Goal: Check status

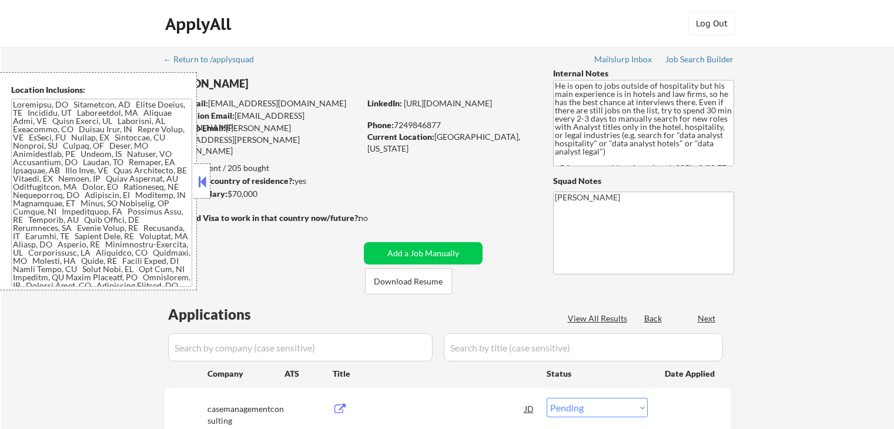
select select ""pending""
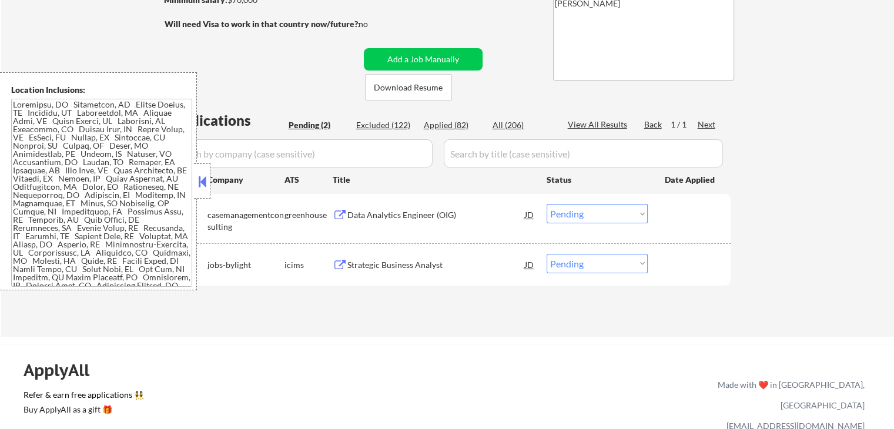
scroll to position [176, 0]
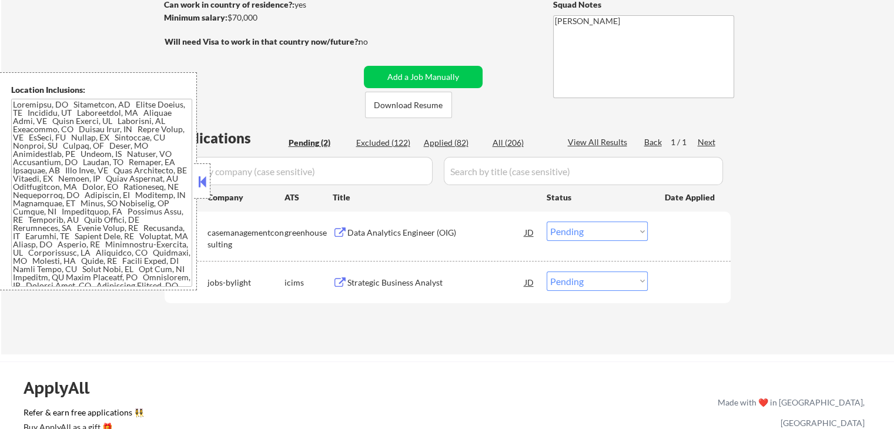
click at [334, 228] on button at bounding box center [340, 233] width 15 height 11
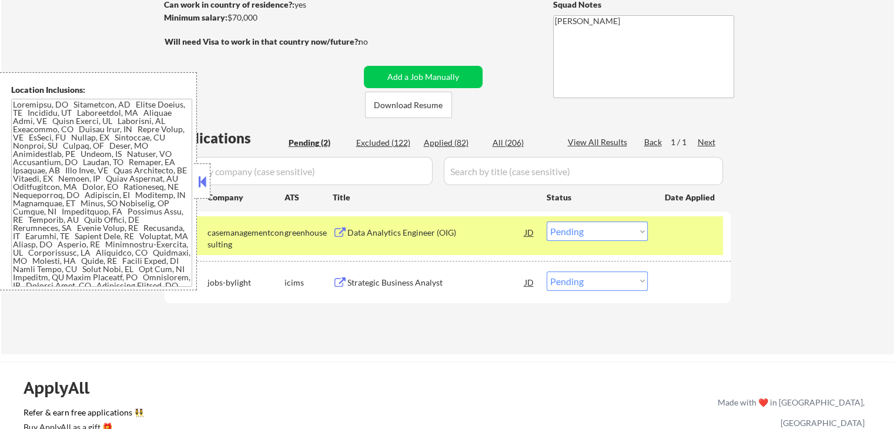
click at [335, 280] on button at bounding box center [340, 282] width 15 height 11
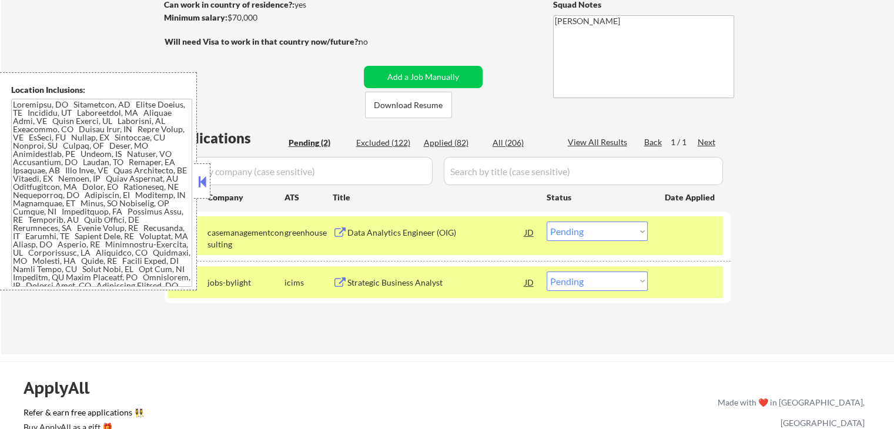
scroll to position [120, 0]
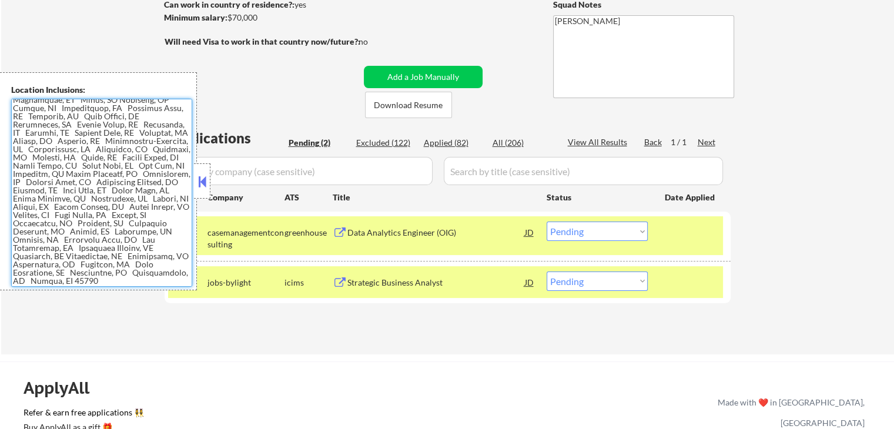
click at [577, 232] on select "Choose an option... Pending Applied Excluded (Questions) Excluded (Expired) Exc…" at bounding box center [597, 231] width 101 height 19
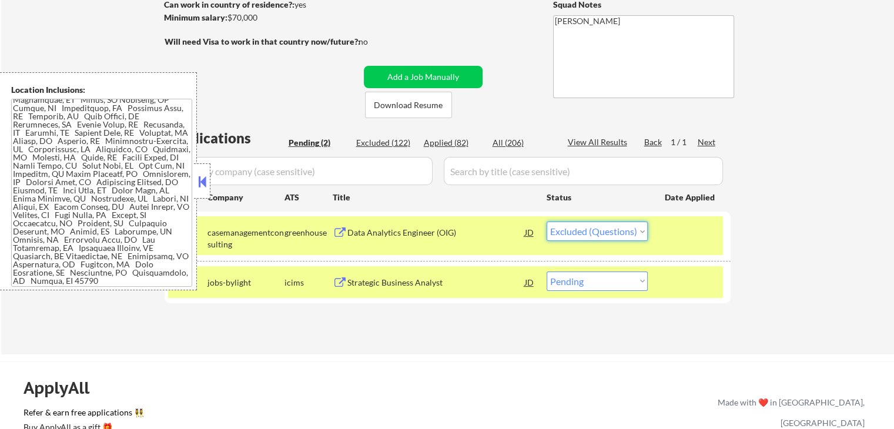
click at [547, 222] on select "Choose an option... Pending Applied Excluded (Questions) Excluded (Expired) Exc…" at bounding box center [597, 231] width 101 height 19
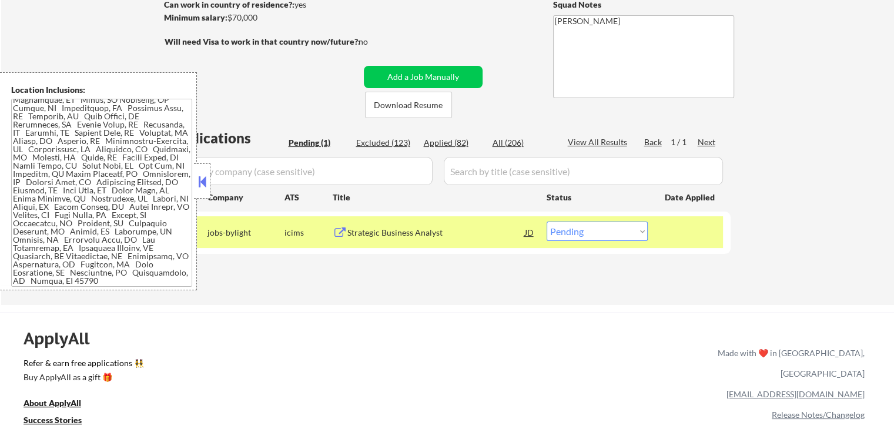
drag, startPoint x: 569, startPoint y: 229, endPoint x: 569, endPoint y: 238, distance: 9.4
click at [569, 229] on select "Choose an option... Pending Applied Excluded (Questions) Excluded (Expired) Exc…" at bounding box center [597, 231] width 101 height 19
select select ""applied""
click at [547, 222] on select "Choose an option... Pending Applied Excluded (Questions) Excluded (Expired) Exc…" at bounding box center [597, 231] width 101 height 19
